Goal: Task Accomplishment & Management: Manage account settings

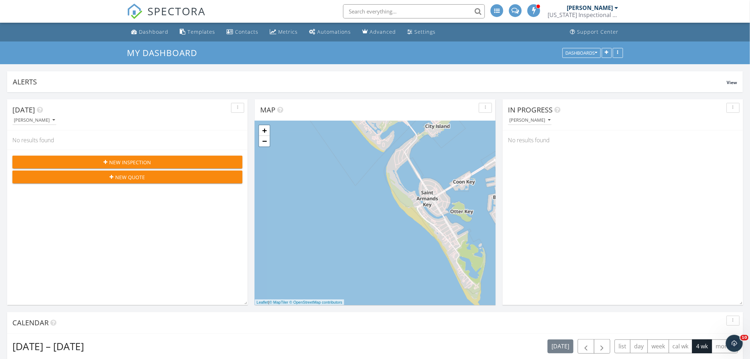
click at [600, 7] on div "[PERSON_NAME]" at bounding box center [590, 7] width 46 height 7
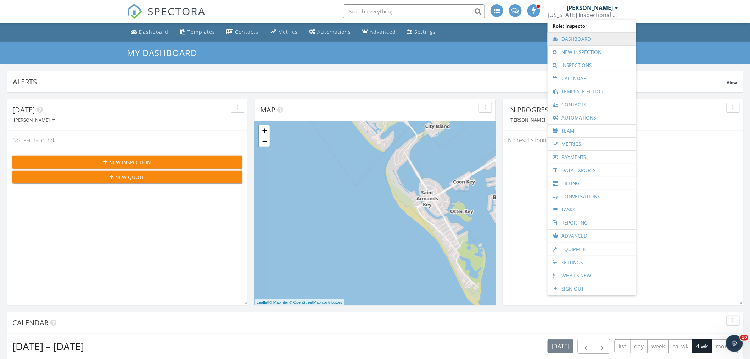
drag, startPoint x: 583, startPoint y: 37, endPoint x: 585, endPoint y: 40, distance: 3.6
click at [583, 38] on link "Dashboard" at bounding box center [591, 39] width 81 height 13
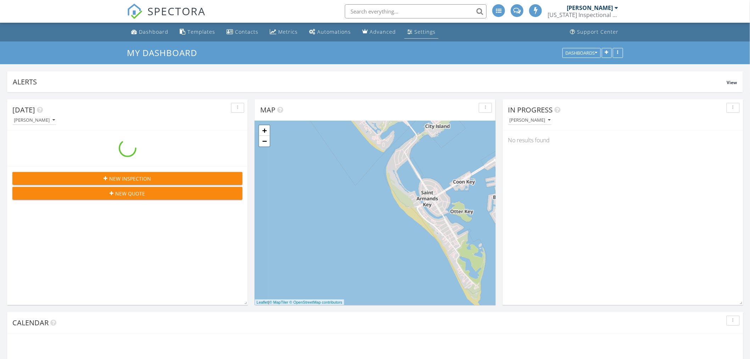
scroll to position [657, 762]
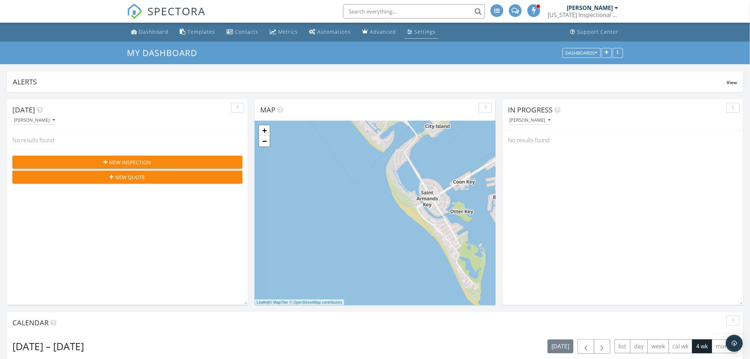
click at [416, 32] on div "Settings" at bounding box center [424, 31] width 21 height 7
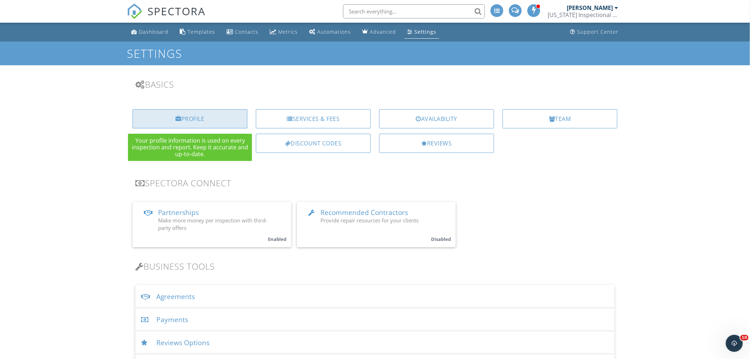
click at [187, 115] on div "Profile" at bounding box center [189, 118] width 115 height 19
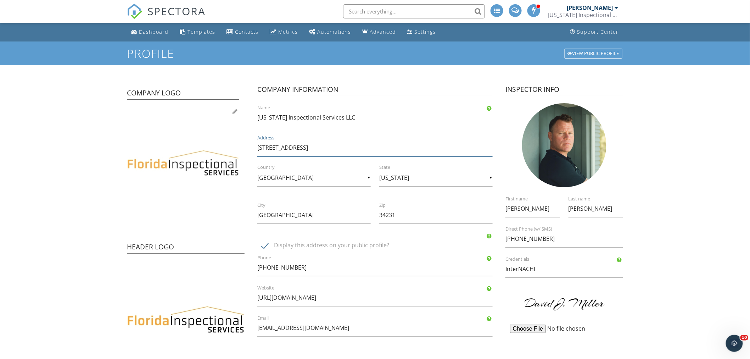
drag, startPoint x: 322, startPoint y: 147, endPoint x: 206, endPoint y: 147, distance: 115.8
click at [207, 147] on div "Company Logo Header Logo Company Information Florida Inspectional Services LLC …" at bounding box center [375, 227] width 504 height 306
type input "249 Bimini Cay Cir"
drag, startPoint x: 162, startPoint y: 223, endPoint x: 133, endPoint y: 222, distance: 29.1
click at [133, 222] on div "Company Logo Header Logo Company Information Florida Inspectional Services LLC …" at bounding box center [375, 227] width 504 height 306
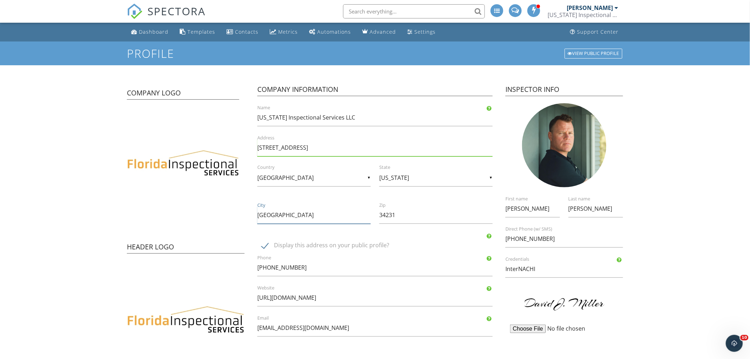
type input "Vero Beach"
click at [418, 215] on input "34231" at bounding box center [435, 214] width 113 height 17
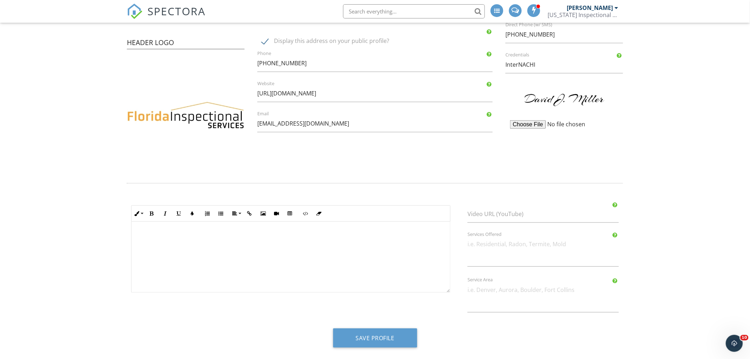
scroll to position [206, 0]
type input "32966"
click at [382, 332] on button "Save Profile" at bounding box center [375, 336] width 84 height 19
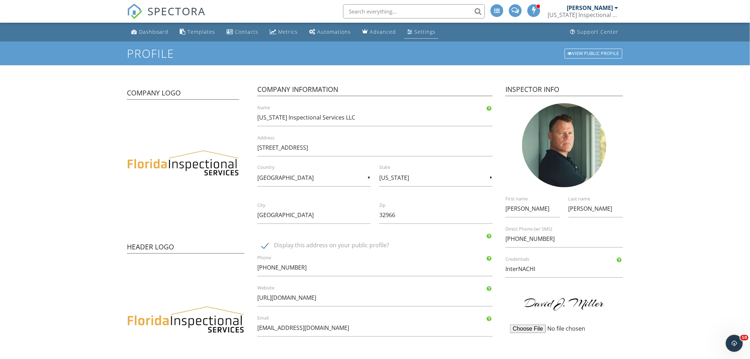
click at [416, 32] on div "Settings" at bounding box center [424, 31] width 21 height 7
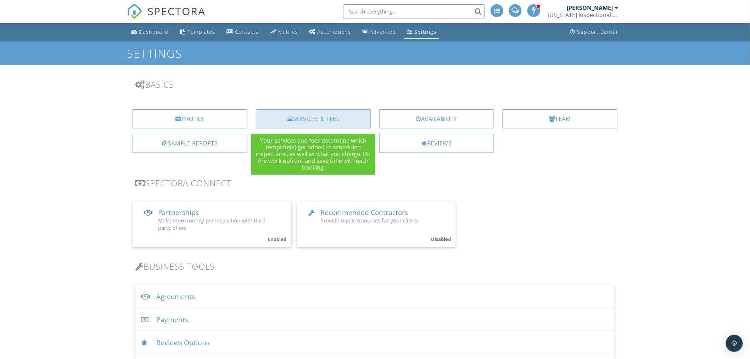
click at [316, 118] on div "Services & Fees" at bounding box center [313, 118] width 115 height 19
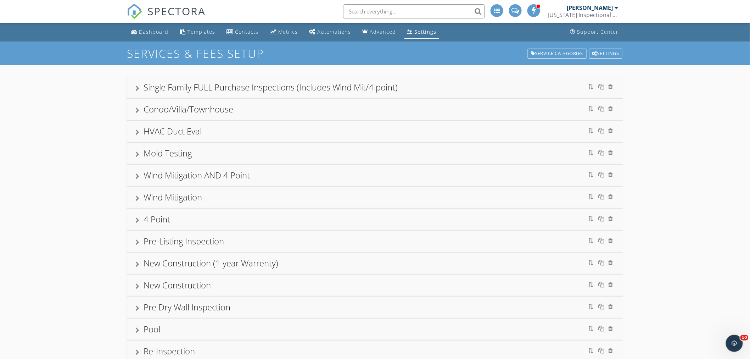
click at [135, 329] on div "Pool" at bounding box center [375, 328] width 496 height 21
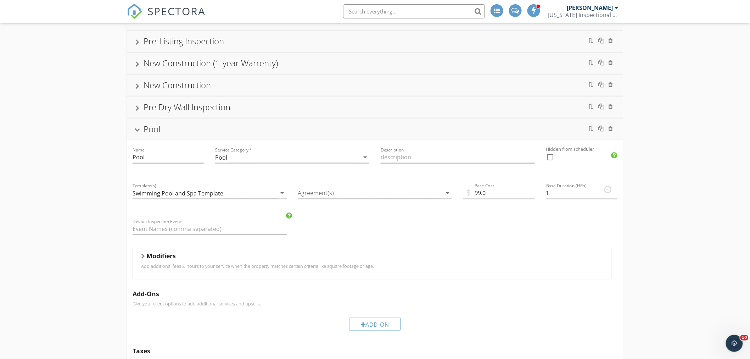
scroll to position [197, 0]
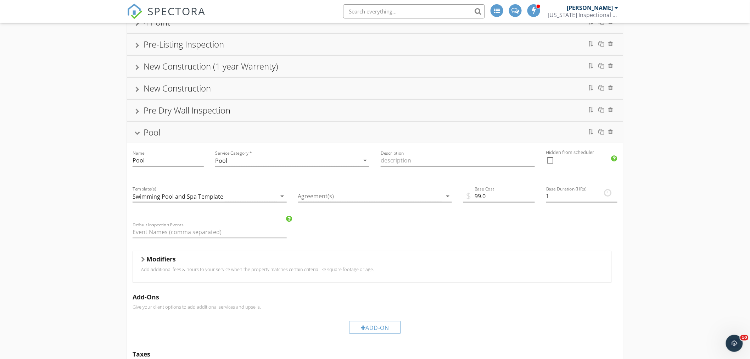
click at [483, 130] on div "Pool" at bounding box center [374, 132] width 479 height 13
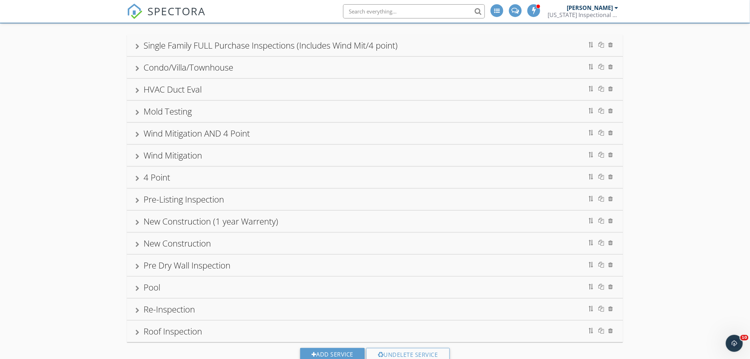
scroll to position [0, 0]
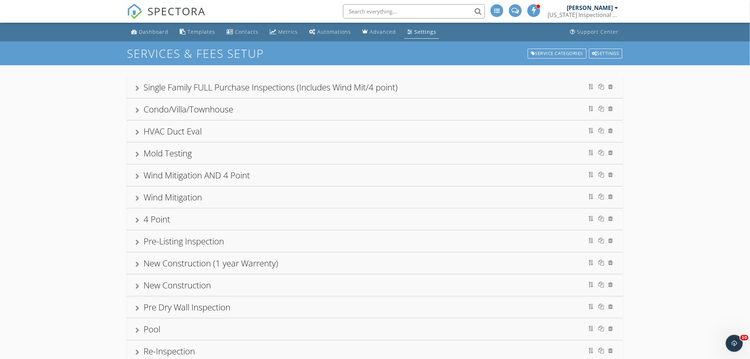
click at [318, 151] on div "Mold Testing" at bounding box center [374, 153] width 479 height 13
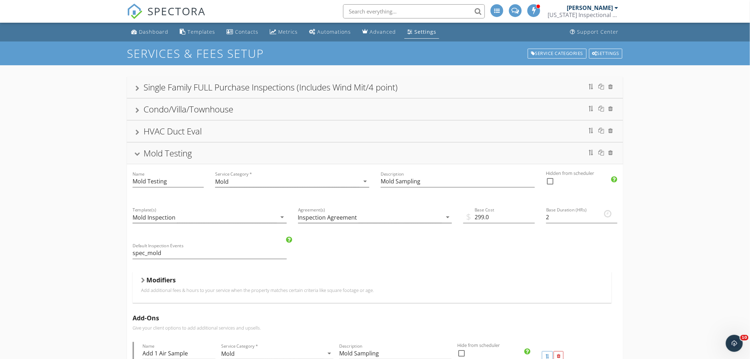
click at [218, 154] on div "Mold Testing" at bounding box center [374, 153] width 479 height 13
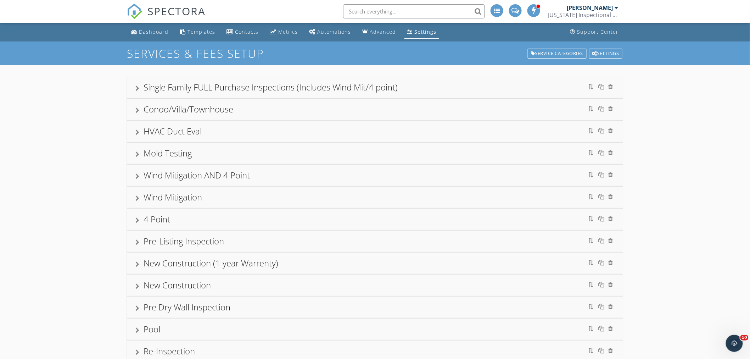
click at [423, 29] on div "Settings" at bounding box center [425, 31] width 22 height 7
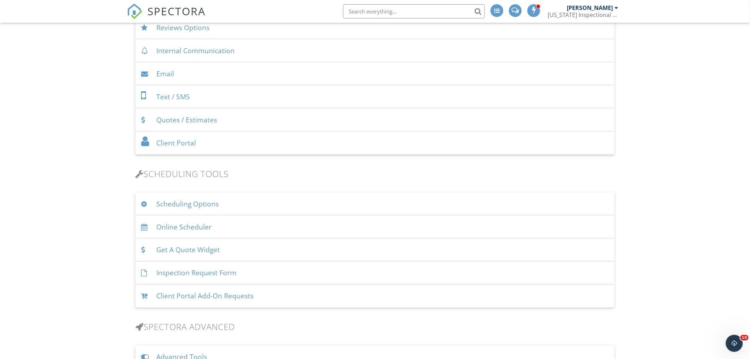
scroll to position [354, 0]
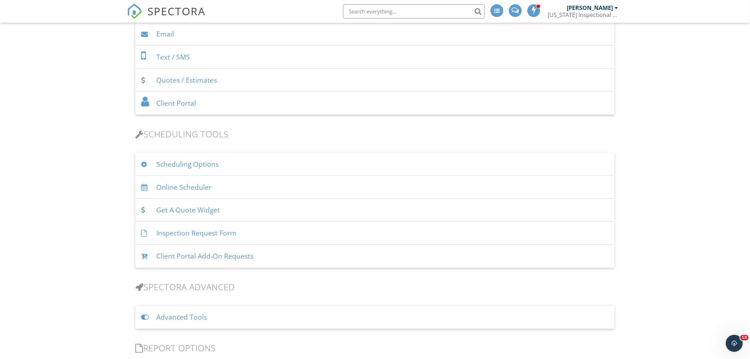
click at [190, 187] on div "Online Scheduler" at bounding box center [374, 187] width 479 height 23
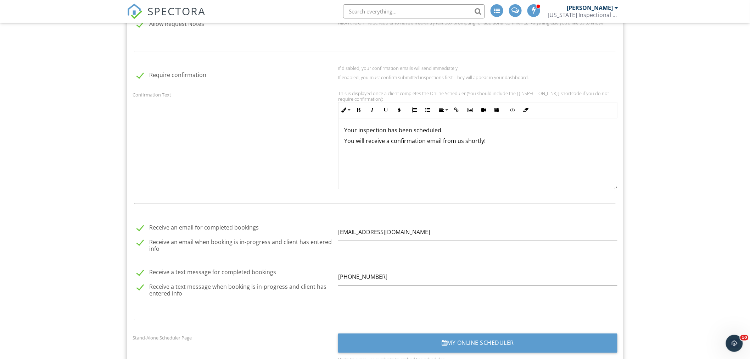
scroll to position [748, 0]
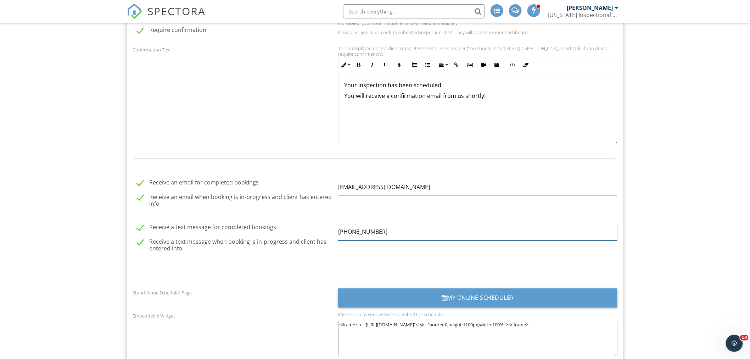
drag, startPoint x: 397, startPoint y: 232, endPoint x: 304, endPoint y: 219, distance: 93.7
click at [304, 219] on div "Receive a text message for completed bookings Receive a text message when booki…" at bounding box center [374, 238] width 493 height 42
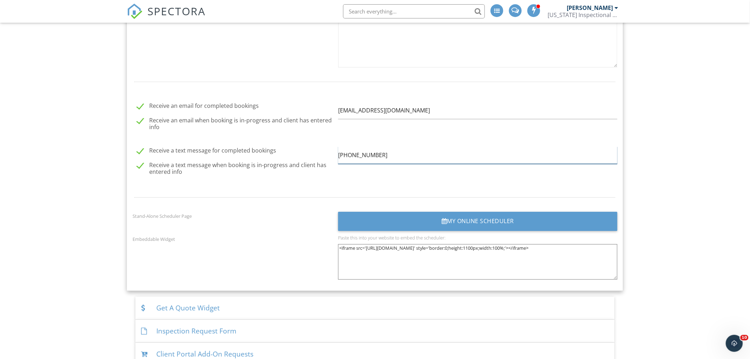
scroll to position [866, 0]
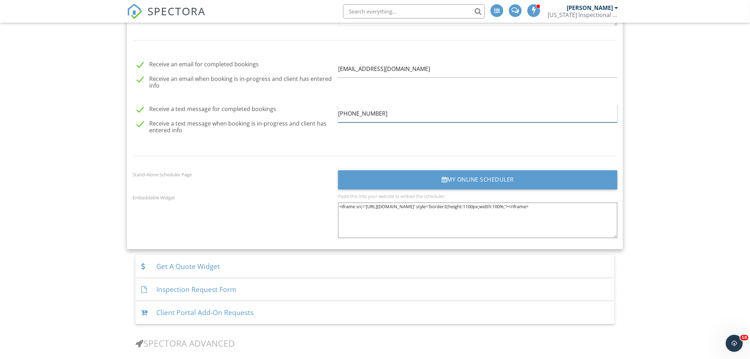
type input "[PHONE_NUMBER]"
drag, startPoint x: 338, startPoint y: 205, endPoint x: 486, endPoint y: 220, distance: 148.2
click at [486, 219] on textarea "<iframe src='[URL][DOMAIN_NAME]' style='border:0;height:1100px;width:100%;'></i…" at bounding box center [477, 219] width 279 height 35
click at [376, 144] on div at bounding box center [374, 155] width 493 height 23
click at [238, 261] on div "Get A Quote Widget" at bounding box center [374, 266] width 479 height 23
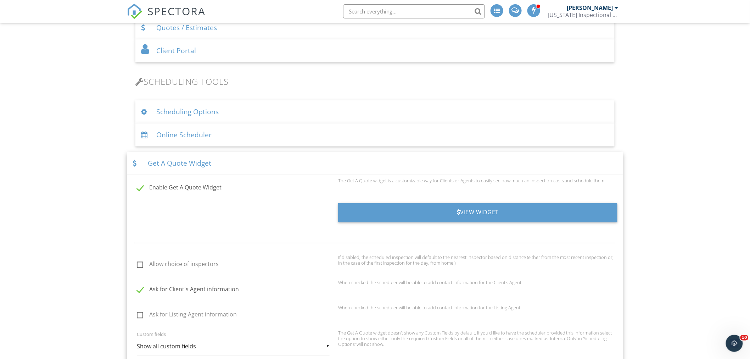
scroll to position [394, 0]
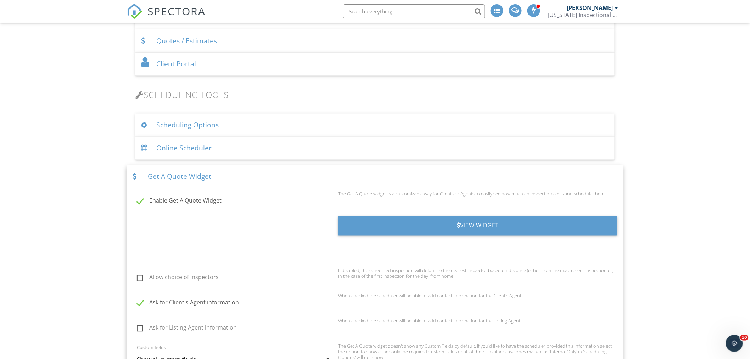
click at [258, 176] on div "Get A Quote Widget" at bounding box center [375, 176] width 496 height 23
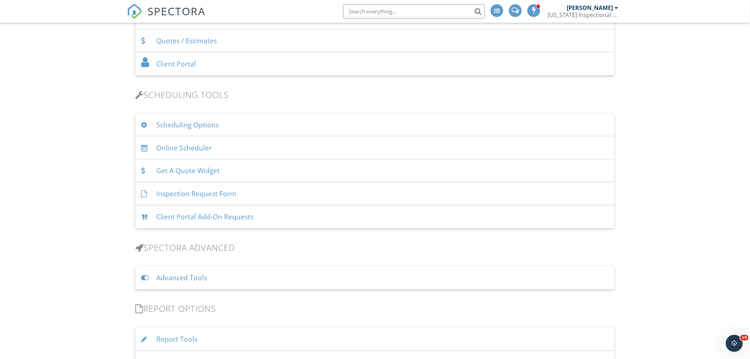
click at [239, 148] on div "Online Scheduler" at bounding box center [374, 147] width 479 height 23
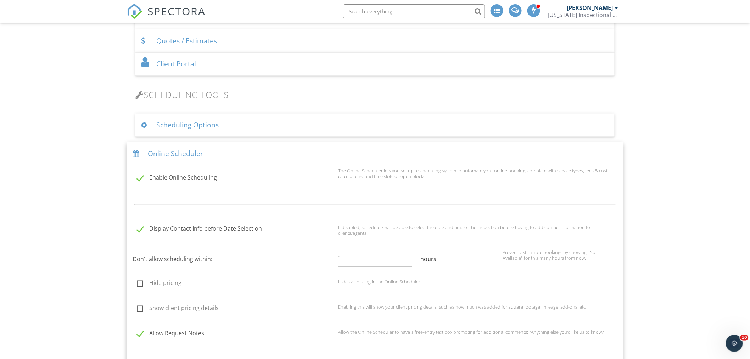
click at [239, 148] on div "Online Scheduler" at bounding box center [375, 153] width 496 height 23
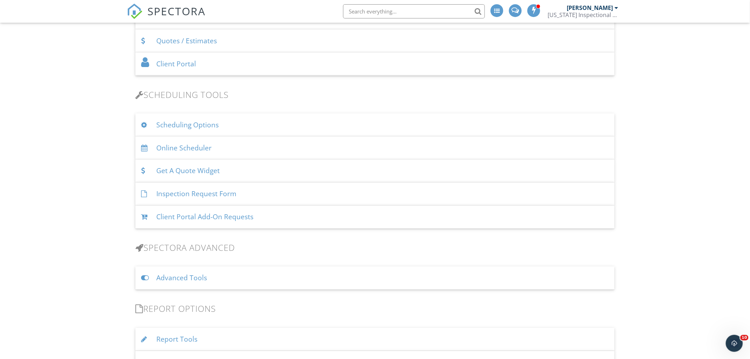
click at [266, 121] on div "Scheduling Options" at bounding box center [374, 124] width 479 height 23
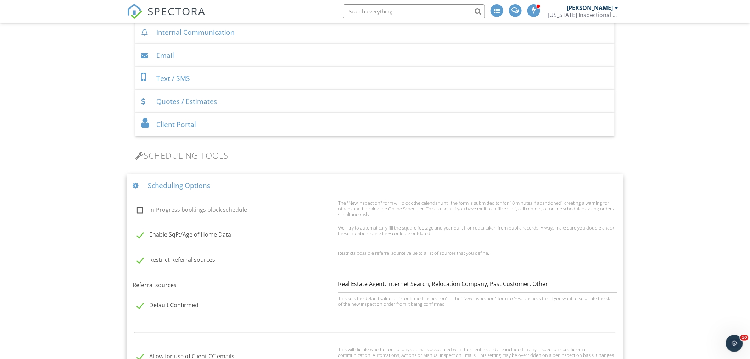
scroll to position [315, 0]
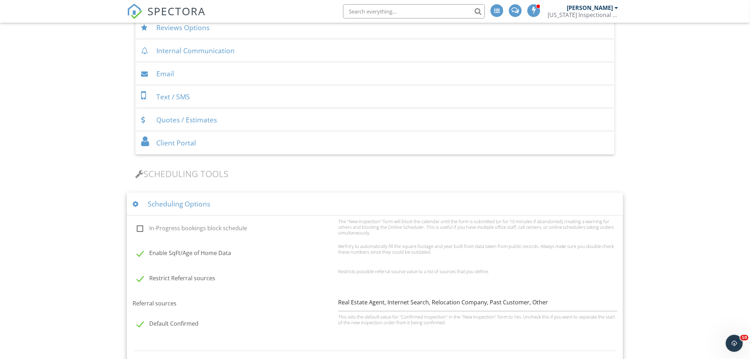
click at [222, 203] on div "Scheduling Options" at bounding box center [375, 203] width 496 height 23
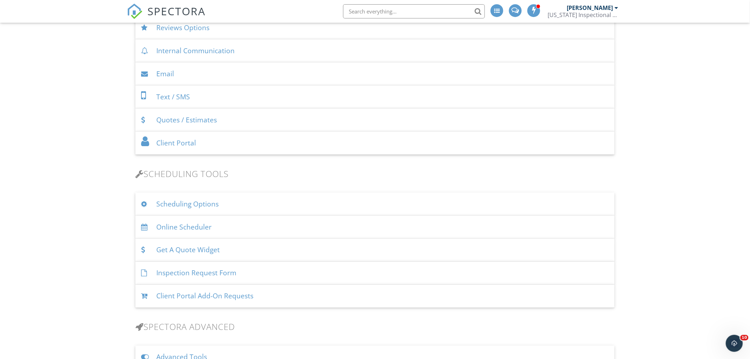
click at [215, 227] on div "Online Scheduler" at bounding box center [374, 226] width 479 height 23
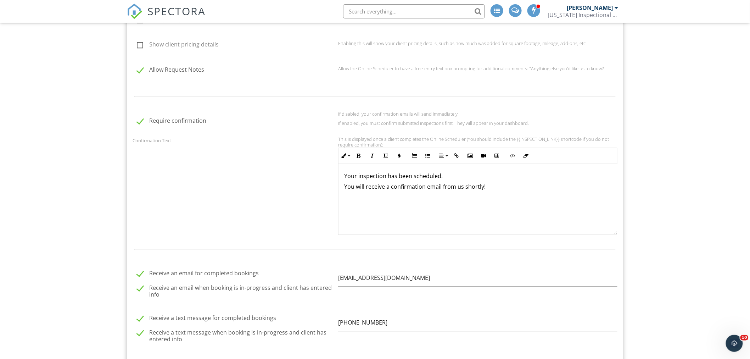
scroll to position [669, 0]
